Goal: Task Accomplishment & Management: Complete application form

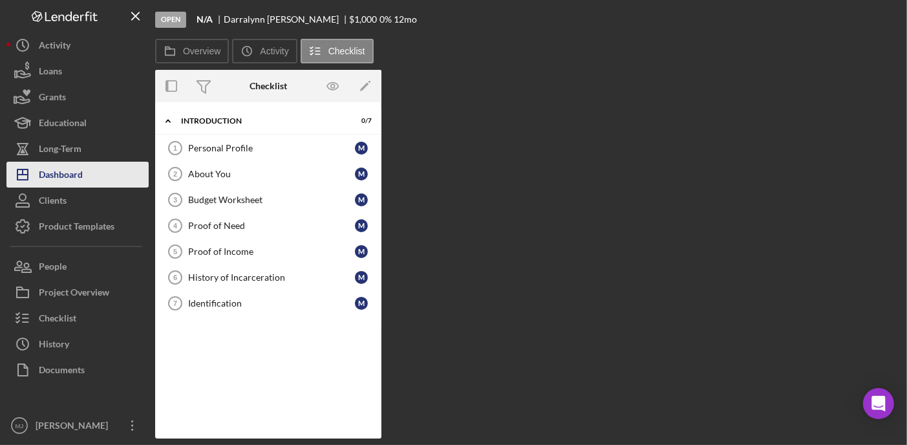
click at [68, 168] on div "Dashboard" at bounding box center [61, 176] width 44 height 29
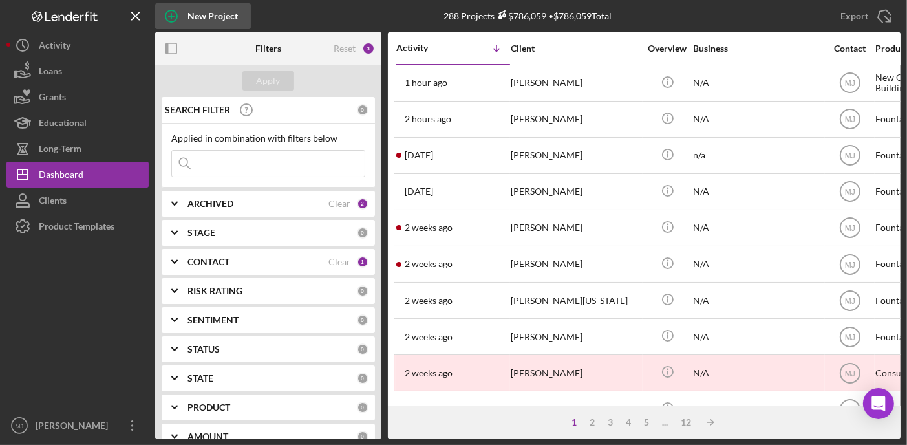
click at [189, 21] on div "New Project" at bounding box center [212, 16] width 50 height 26
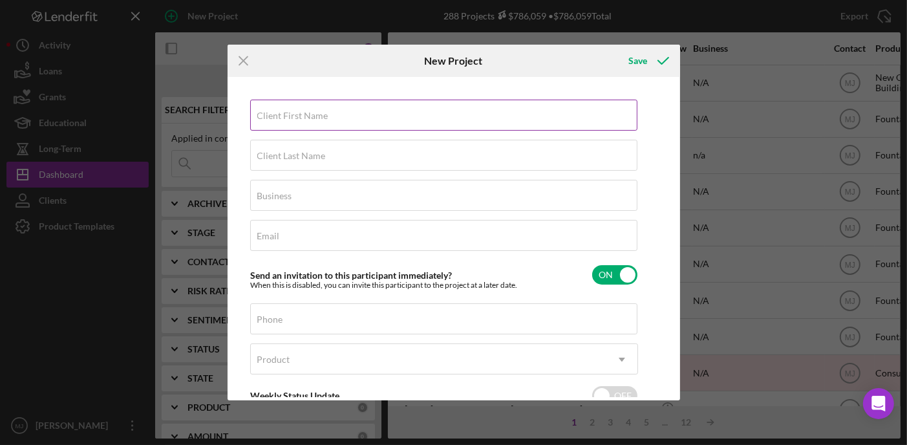
click at [388, 106] on div "Client First Name Required" at bounding box center [444, 116] width 388 height 32
paste input "[PERSON_NAME]"
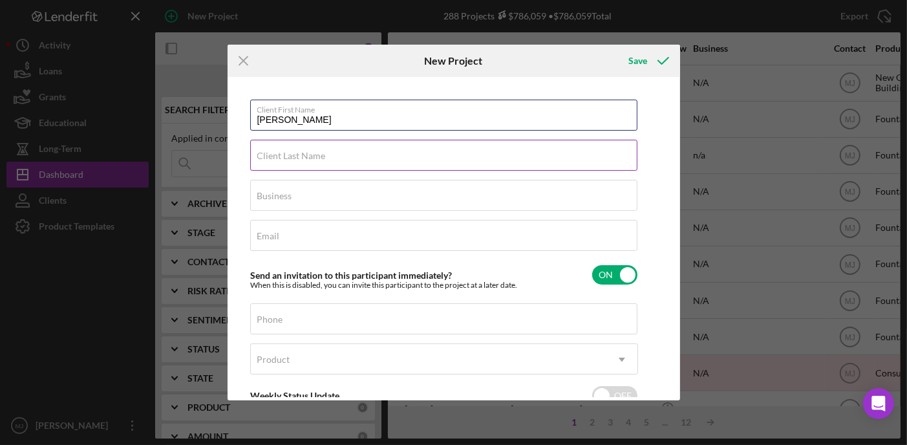
type input "[PERSON_NAME]"
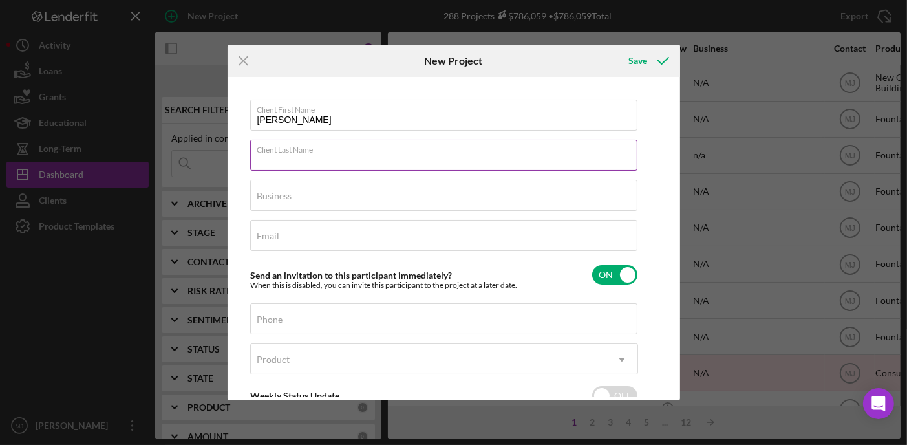
click at [337, 158] on input "Client Last Name" at bounding box center [443, 155] width 387 height 31
paste input "[PERSON_NAME]"
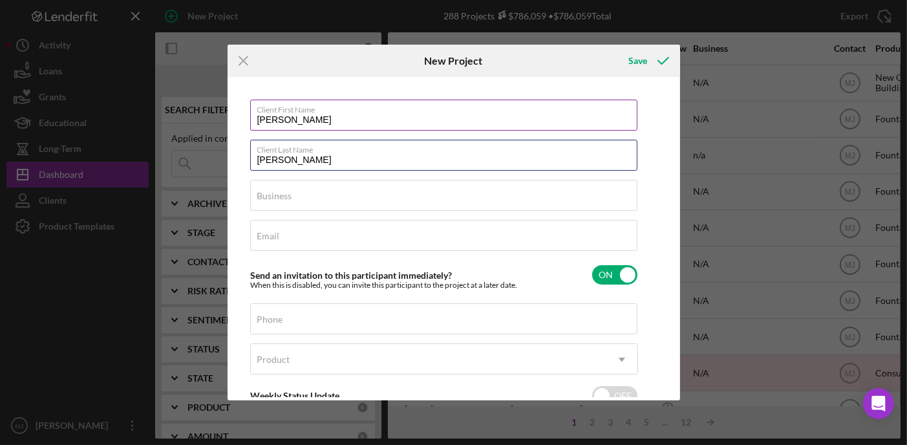
type input "[PERSON_NAME]"
drag, startPoint x: 292, startPoint y: 118, endPoint x: 466, endPoint y: 125, distance: 174.0
click at [463, 136] on div "Client First Name [PERSON_NAME] Client Last Name [PERSON_NAME] Business Require…" at bounding box center [444, 281] width 388 height 362
type input "[PERSON_NAME]"
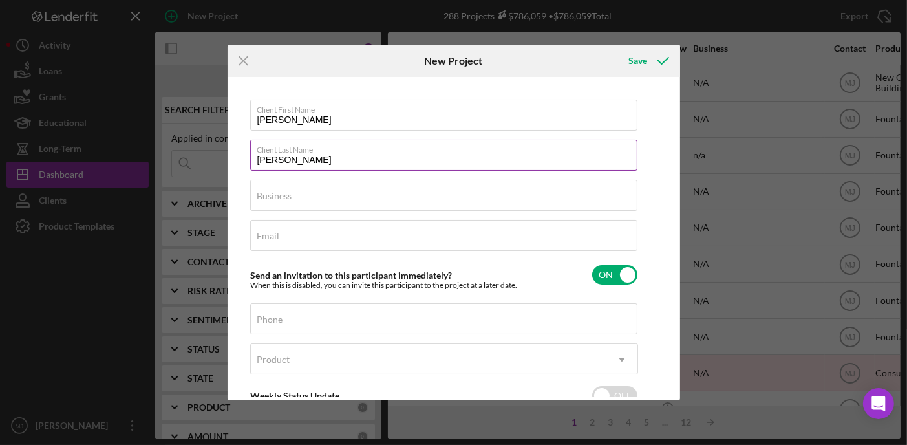
click at [292, 160] on input "[PERSON_NAME]" at bounding box center [443, 155] width 387 height 31
type input "Ford"
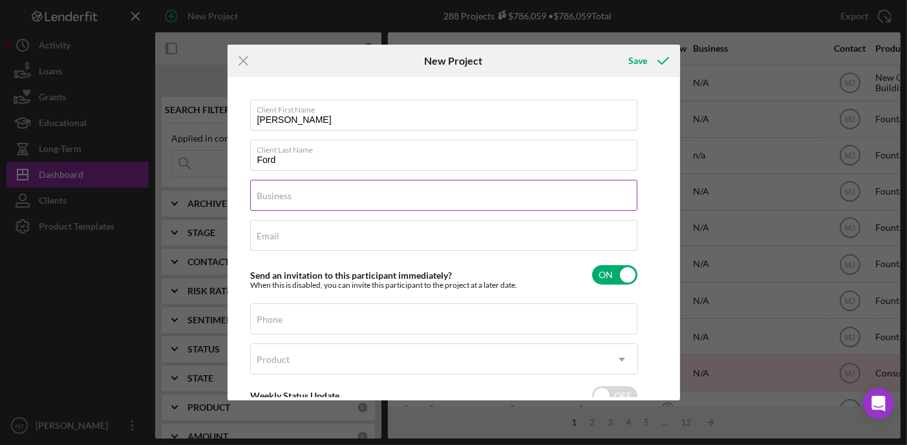
click at [280, 193] on label "Business" at bounding box center [274, 196] width 35 height 10
click at [280, 193] on input "Business" at bounding box center [443, 195] width 387 height 31
type input "N/A"
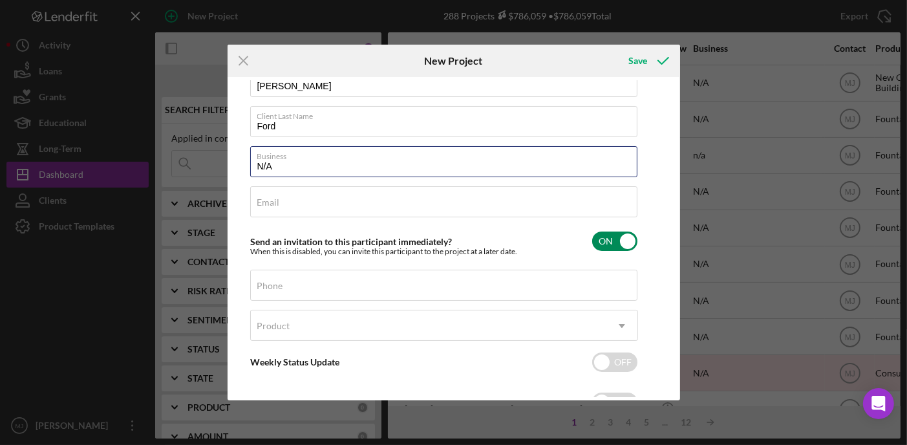
scroll to position [65, 0]
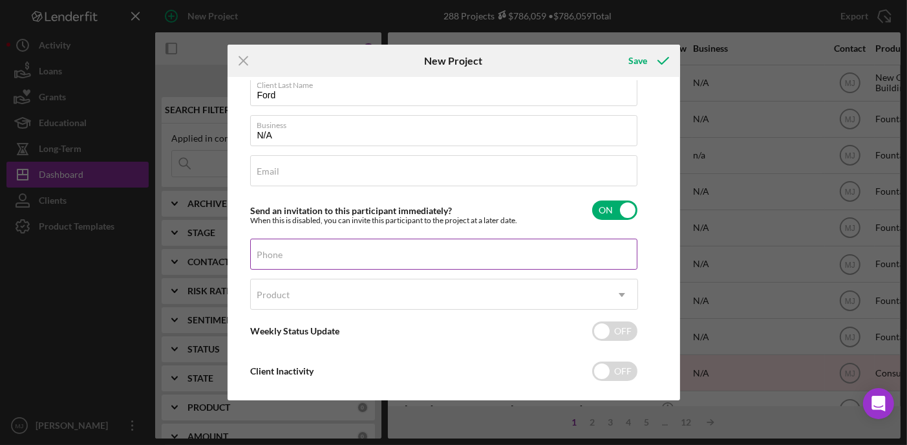
click at [287, 260] on input "Phone" at bounding box center [443, 253] width 387 height 31
type input "[PHONE_NUMBER]"
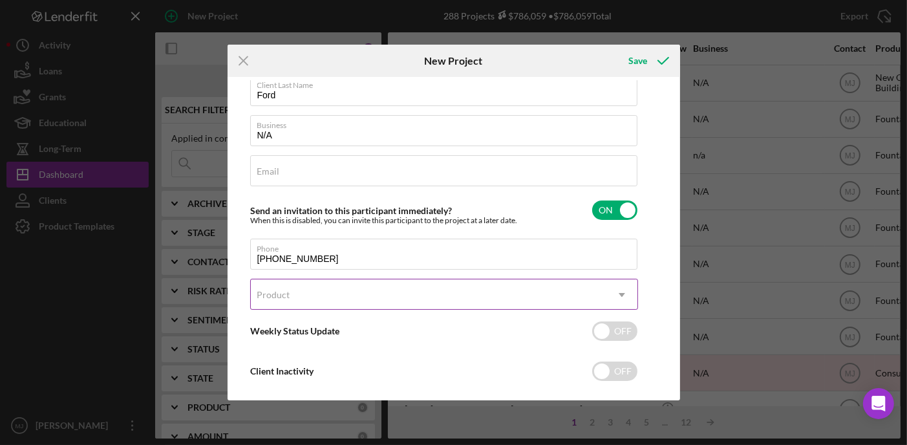
click at [299, 297] on div "Product" at bounding box center [428, 295] width 355 height 30
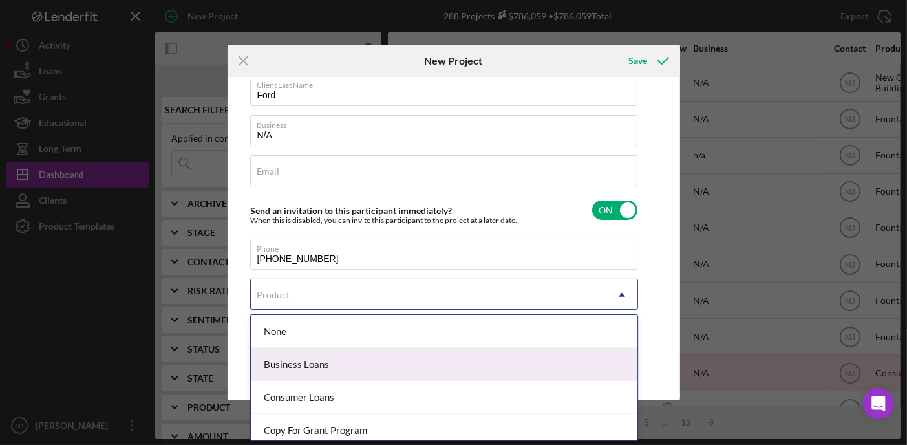
scroll to position [137, 0]
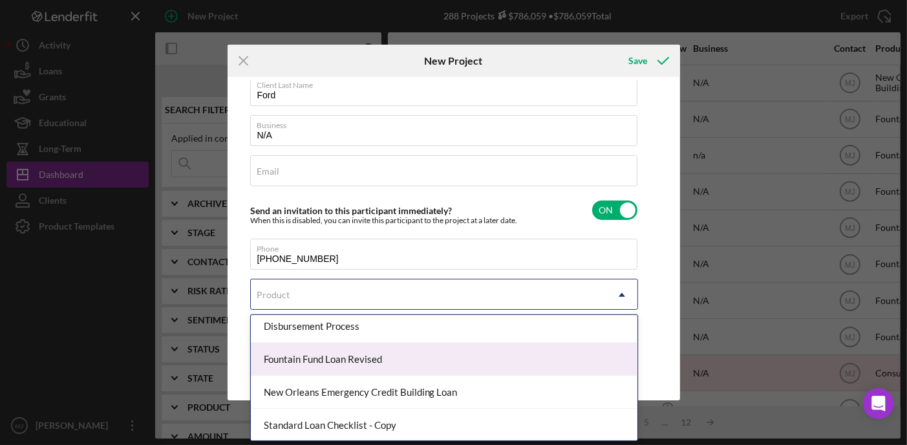
click at [330, 359] on div "Fountain Fund Loan Revised" at bounding box center [444, 358] width 386 height 33
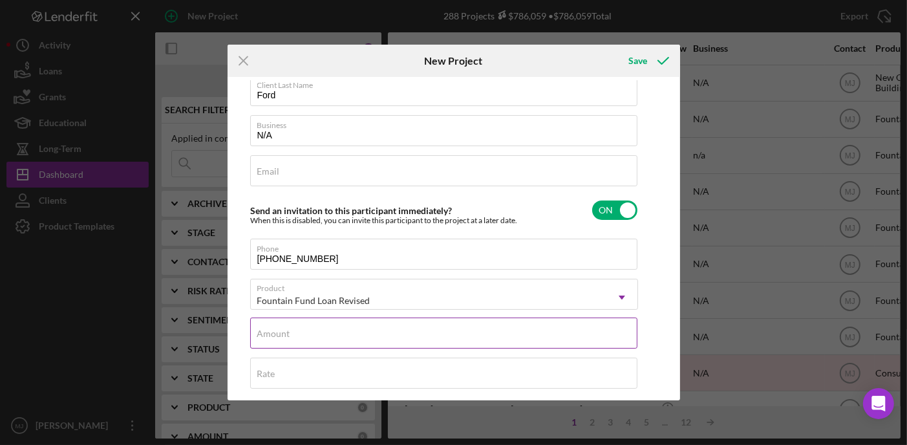
click at [288, 325] on div "Amount" at bounding box center [444, 333] width 388 height 32
paste input "$."
type input "$."
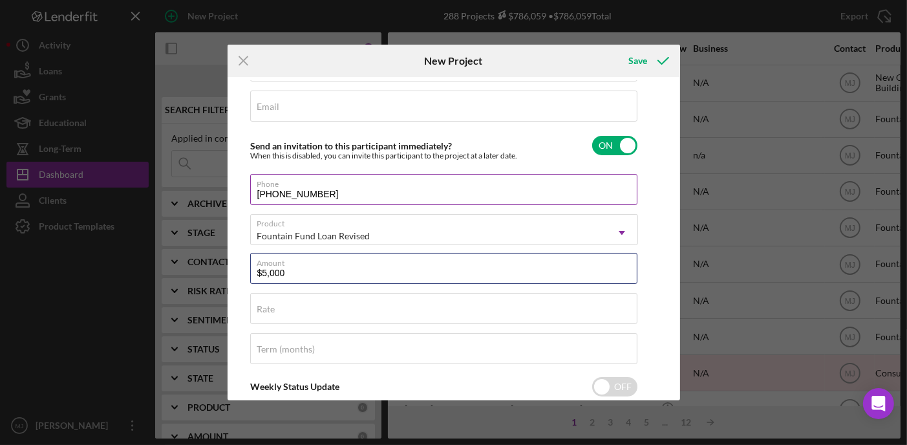
scroll to position [0, 0]
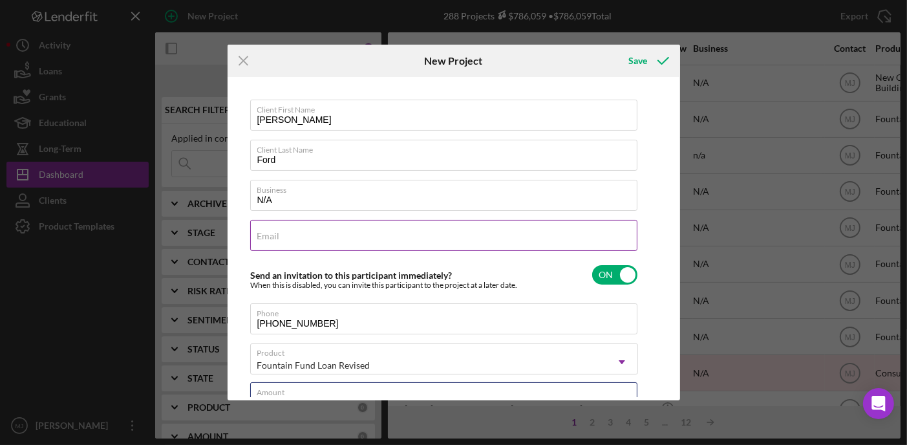
type input "$5,000"
click at [308, 238] on input "Email" at bounding box center [443, 235] width 387 height 31
paste input "[EMAIL_ADDRESS][DOMAIN_NAME]"
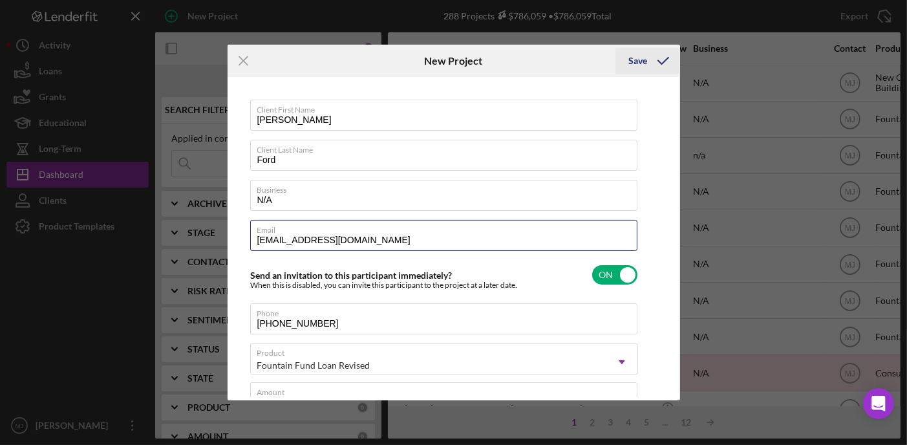
type input "[EMAIL_ADDRESS][DOMAIN_NAME]"
click at [644, 65] on div "Save" at bounding box center [637, 61] width 19 height 26
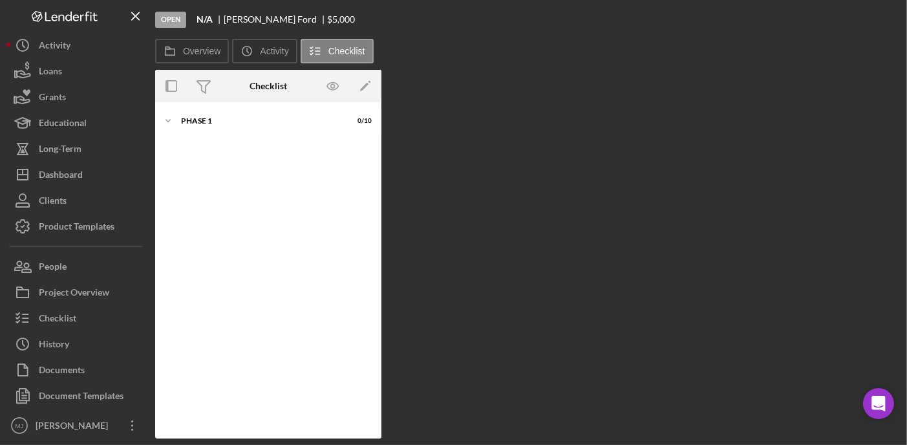
click at [834, 108] on div "Overview Internal Workflow Stage Open Icon/Dropdown Arrow Archive (can unarchiv…" at bounding box center [527, 254] width 745 height 368
click at [866, 232] on div "Overview Internal Workflow Stage Open Icon/Dropdown Arrow Archive (can unarchiv…" at bounding box center [527, 254] width 745 height 368
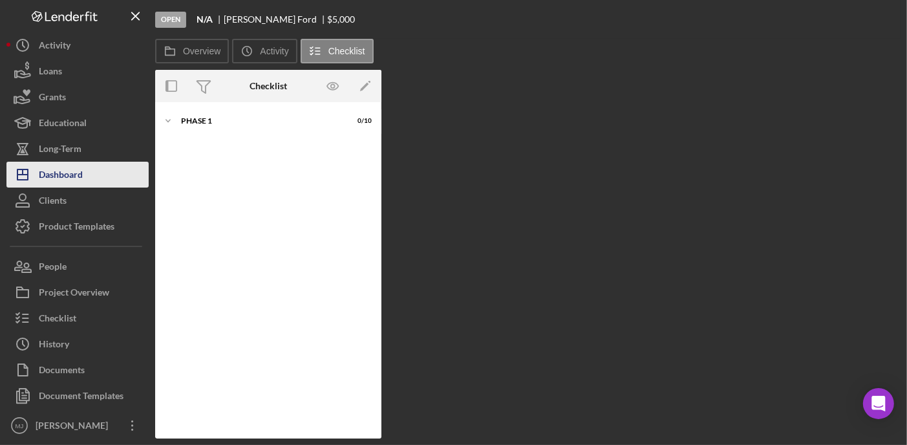
click at [35, 174] on icon "Icon/Dashboard" at bounding box center [22, 174] width 32 height 32
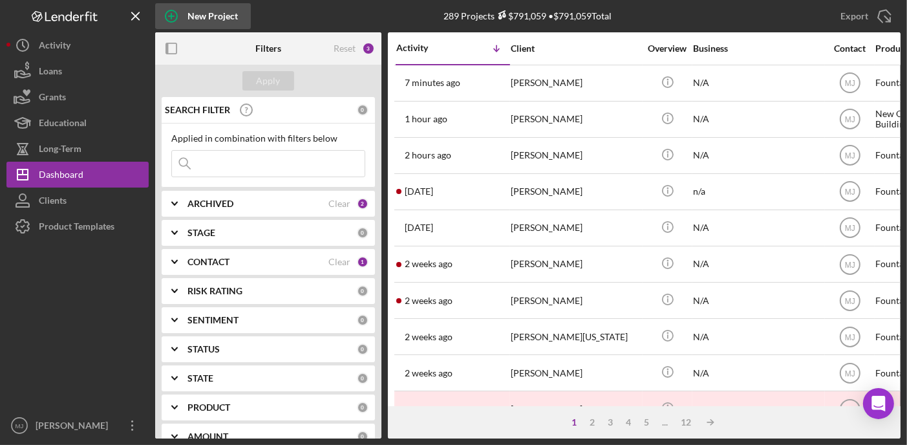
click at [211, 16] on div "New Project" at bounding box center [212, 16] width 50 height 26
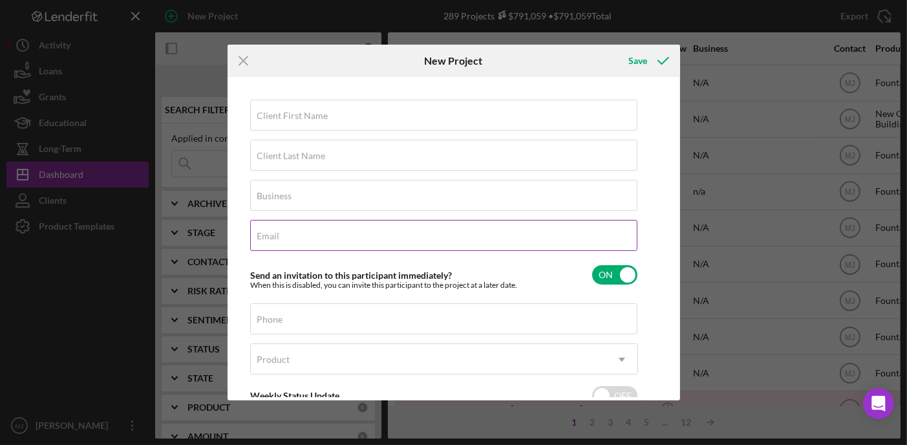
click at [309, 227] on div "Email Required" at bounding box center [444, 236] width 388 height 32
paste input "[EMAIL_ADDRESS][DOMAIN_NAME]"
type input "[EMAIL_ADDRESS][DOMAIN_NAME]"
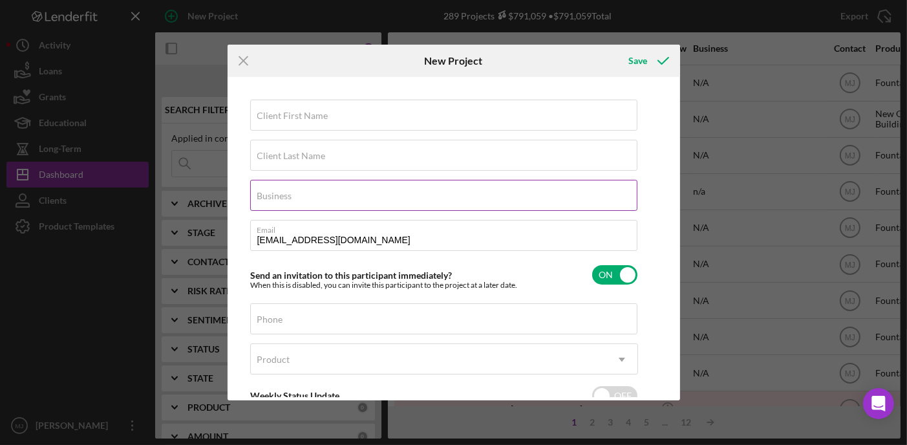
click at [282, 200] on label "Business" at bounding box center [274, 196] width 35 height 10
click at [282, 200] on input "Business" at bounding box center [443, 195] width 387 height 31
type input "N/A"
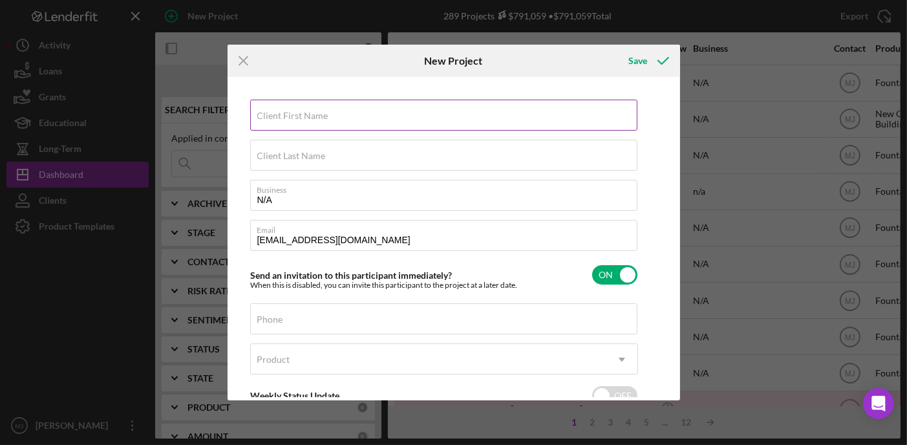
click at [305, 118] on label "Client First Name" at bounding box center [292, 115] width 71 height 10
click at [305, 118] on input "Client First Name" at bounding box center [443, 115] width 387 height 31
paste input "[PERSON_NAME]/ [PERSON_NAME] Last Name: [PERSON_NAME]/[PERSON_NAME]"
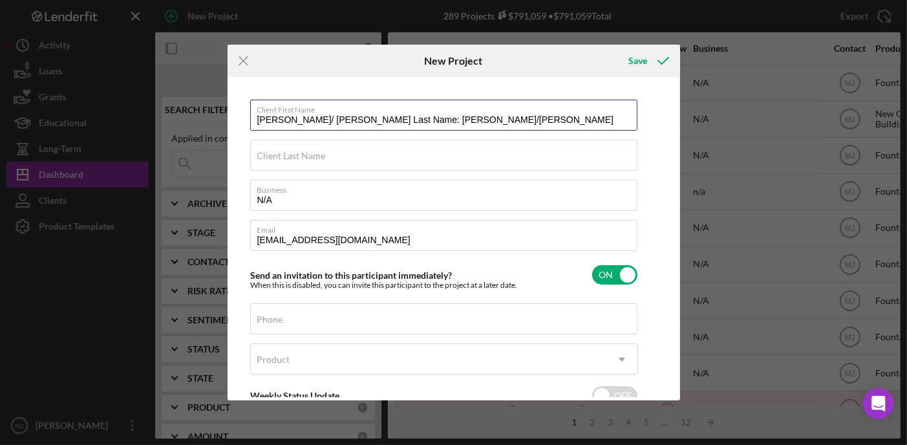
drag, startPoint x: 287, startPoint y: 119, endPoint x: 432, endPoint y: 134, distance: 146.1
click at [432, 134] on div "Client First Name [PERSON_NAME]/ [PERSON_NAME] Last Name: [PERSON_NAME]/[PERSON…" at bounding box center [444, 281] width 388 height 362
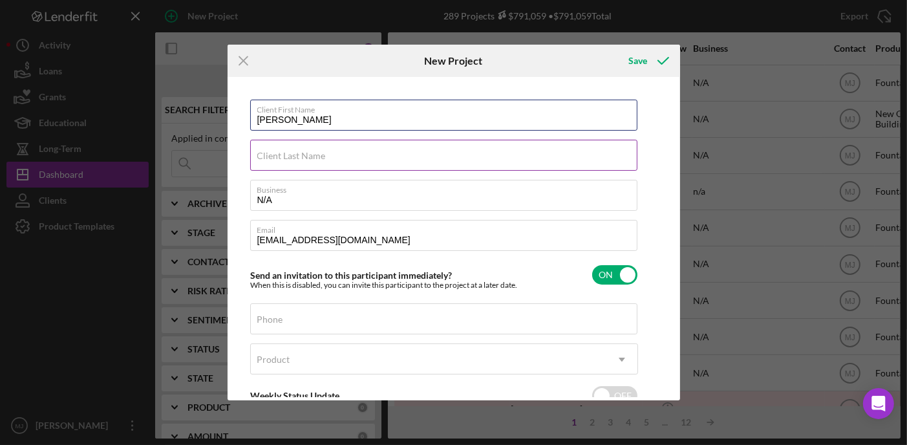
type input "[PERSON_NAME]"
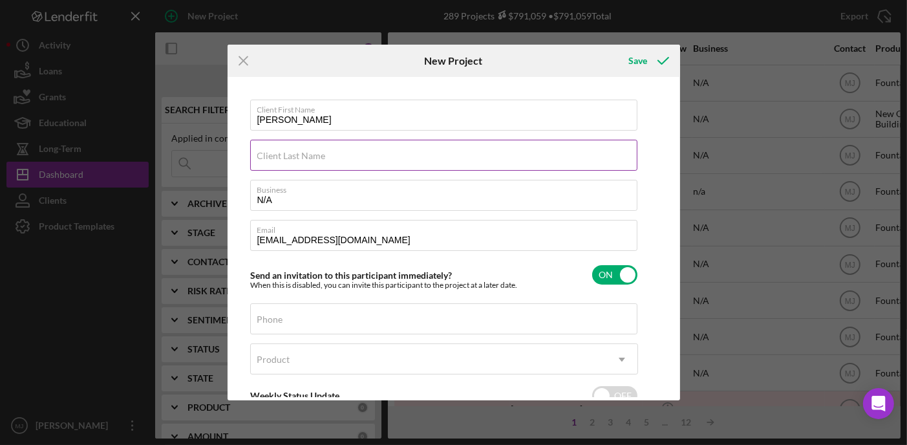
click at [293, 151] on label "Client Last Name" at bounding box center [291, 156] width 68 height 10
click at [293, 151] on input "Client Last Name" at bounding box center [443, 155] width 387 height 31
paste input "[PERSON_NAME]/ [PERSON_NAME] Last Name: [PERSON_NAME]/[PERSON_NAME]"
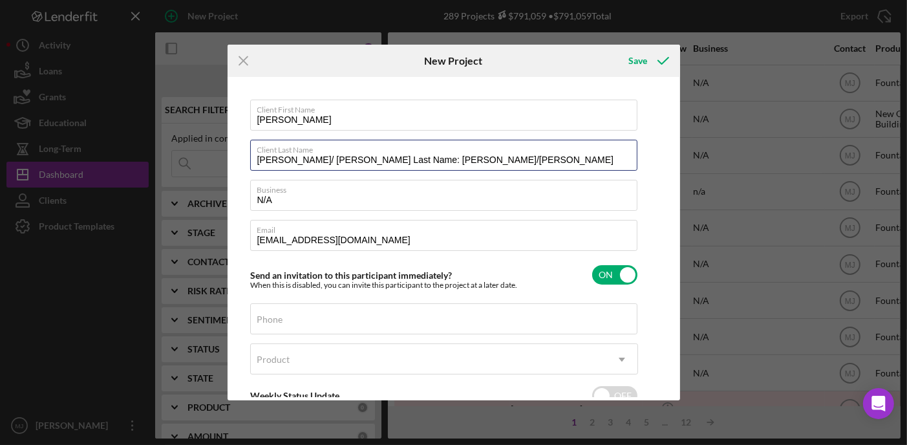
drag, startPoint x: 370, startPoint y: 158, endPoint x: 107, endPoint y: 129, distance: 263.9
click at [109, 129] on div "Icon/Menu Close New Project Save Client First Name [PERSON_NAME] Client Last Na…" at bounding box center [453, 222] width 907 height 445
drag, startPoint x: 293, startPoint y: 158, endPoint x: 421, endPoint y: 162, distance: 128.7
click at [420, 165] on input "[PERSON_NAME]/[PERSON_NAME]" at bounding box center [443, 155] width 387 height 31
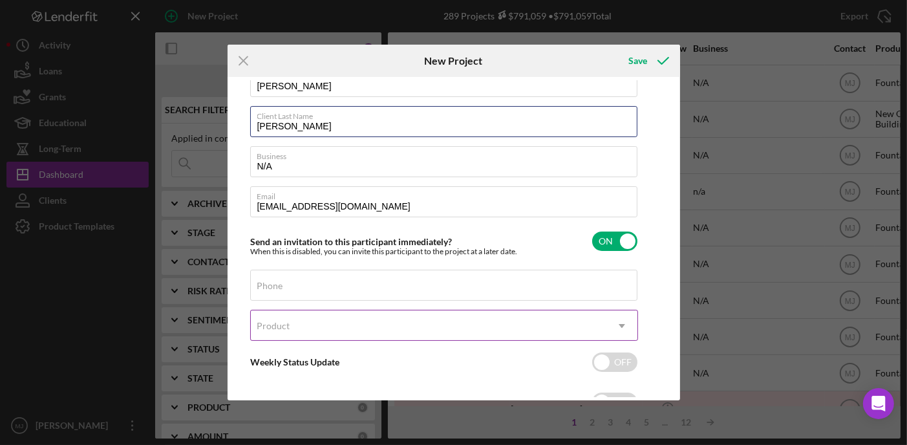
scroll to position [65, 0]
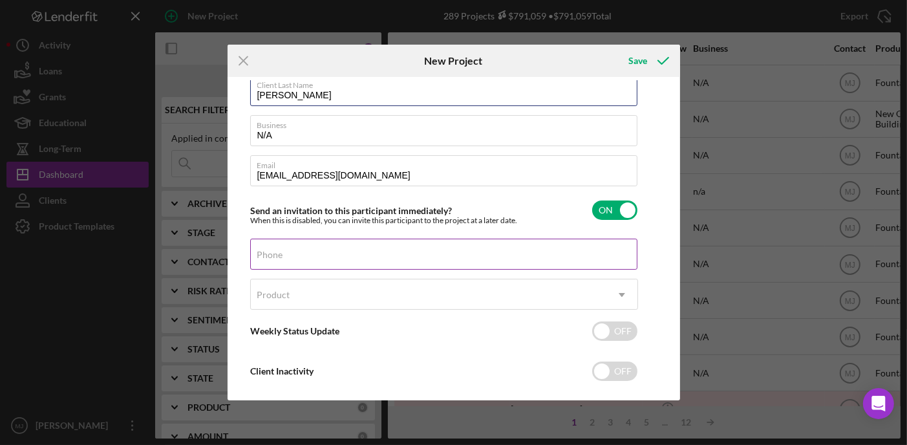
type input "[PERSON_NAME]"
click at [328, 258] on input "Phone" at bounding box center [443, 253] width 387 height 31
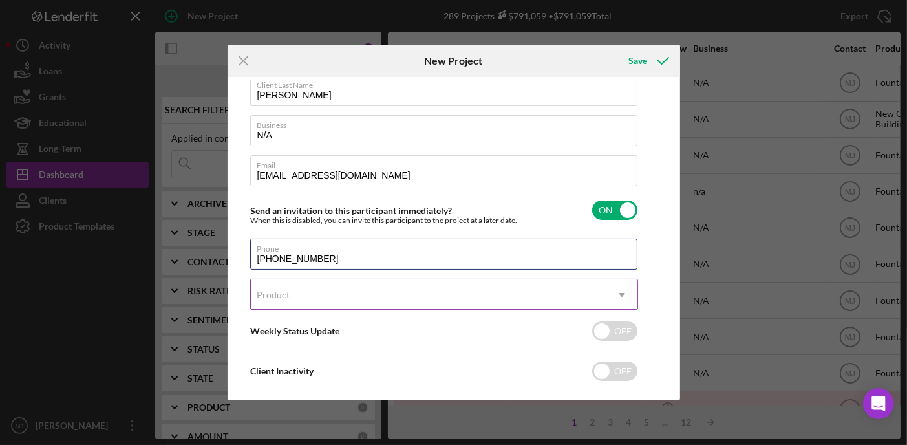
type input "[PHONE_NUMBER]"
click at [375, 295] on div "Product" at bounding box center [428, 295] width 355 height 30
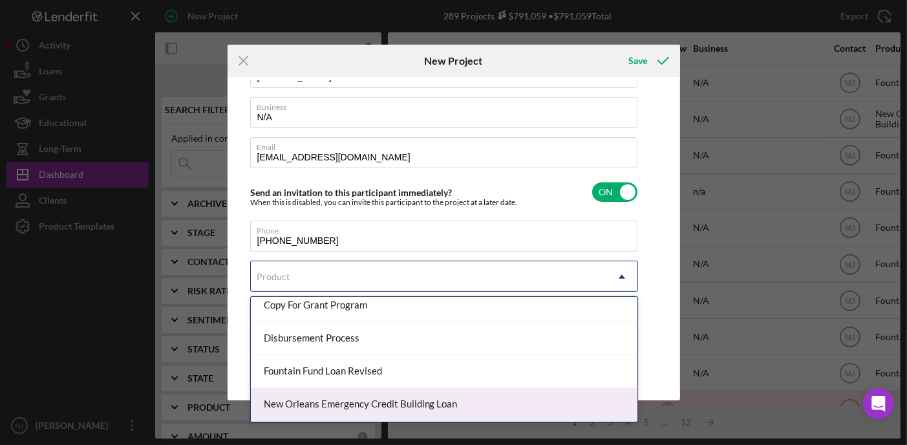
scroll to position [129, 0]
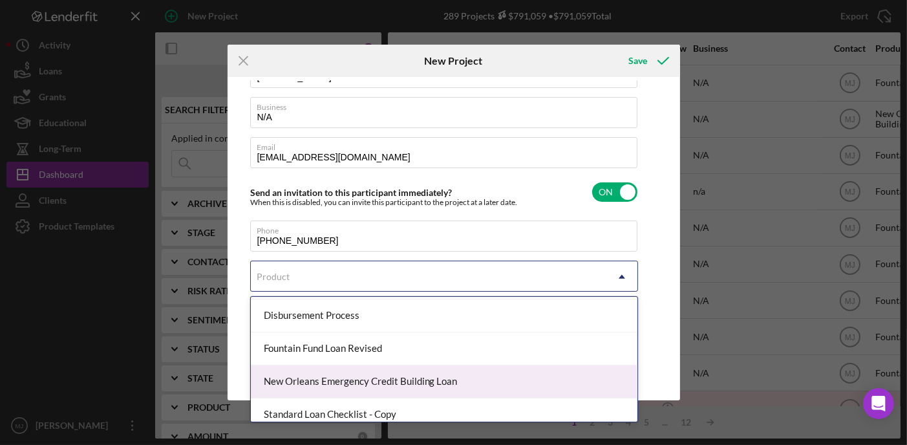
click at [348, 378] on div "New Orleans Emergency Credit Building Loan" at bounding box center [444, 381] width 386 height 33
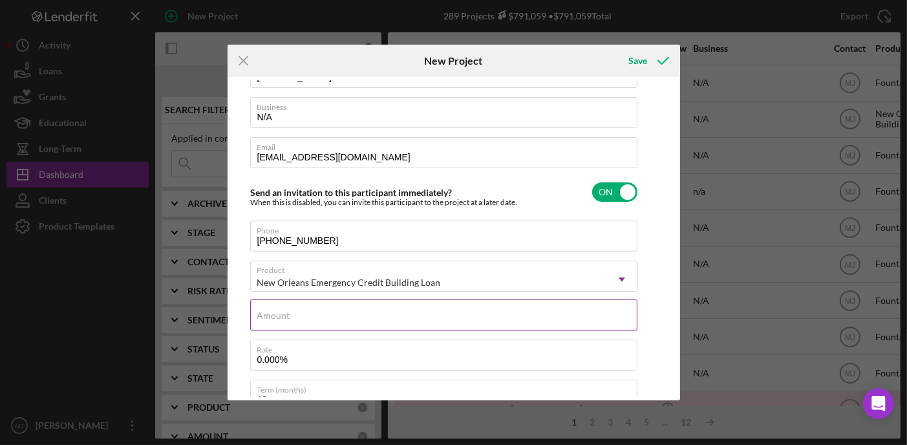
click at [331, 314] on input "Amount" at bounding box center [443, 314] width 387 height 31
type input "$1,000"
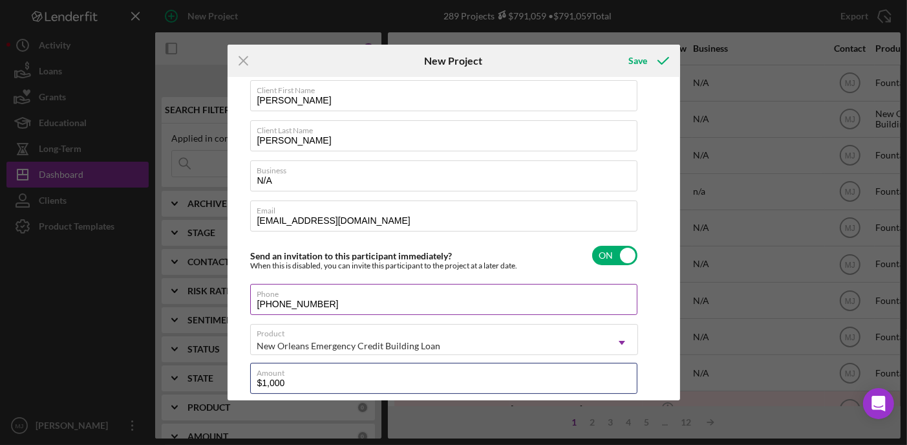
scroll to position [0, 0]
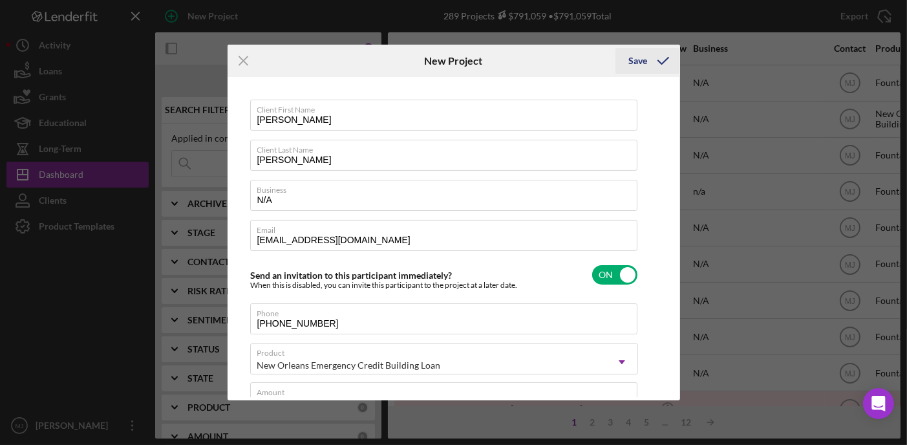
click at [635, 59] on div "Save" at bounding box center [637, 61] width 19 height 26
